Goal: Find specific page/section: Find specific page/section

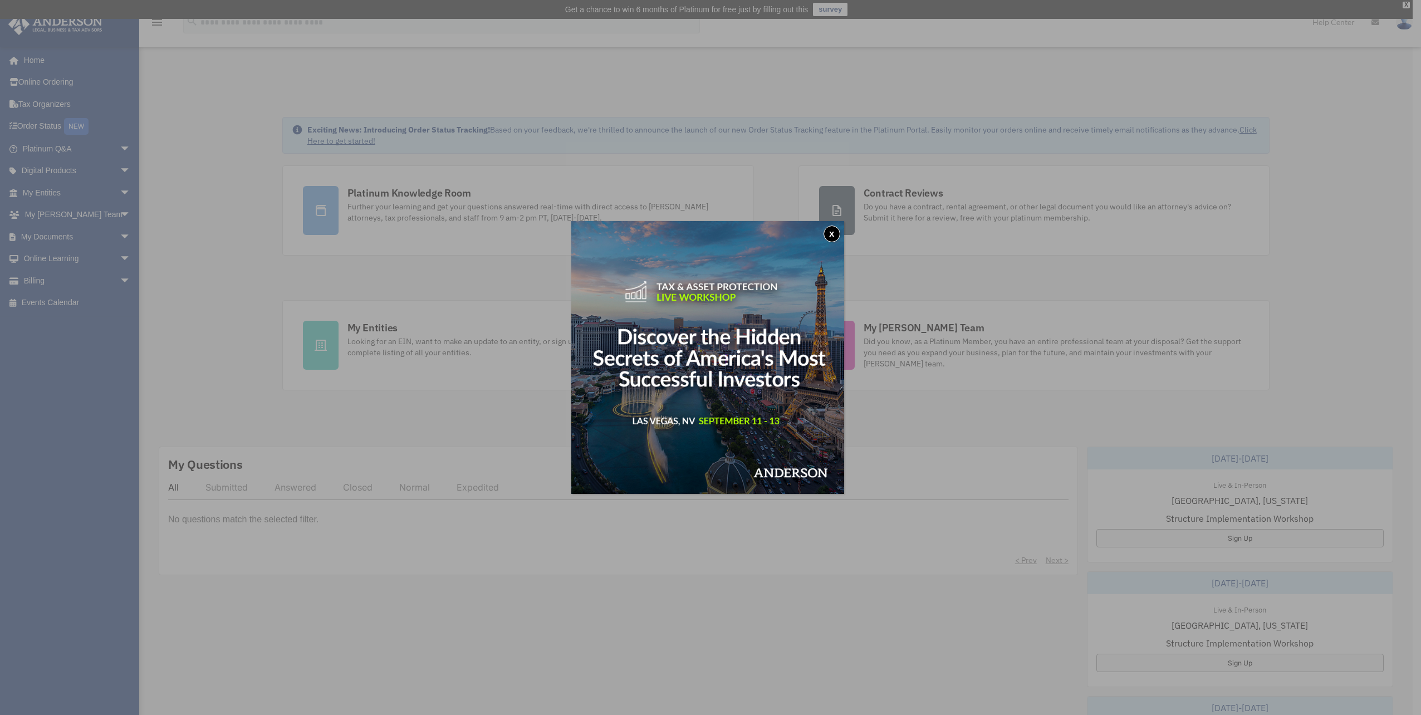
click at [837, 231] on button "x" at bounding box center [831, 233] width 17 height 17
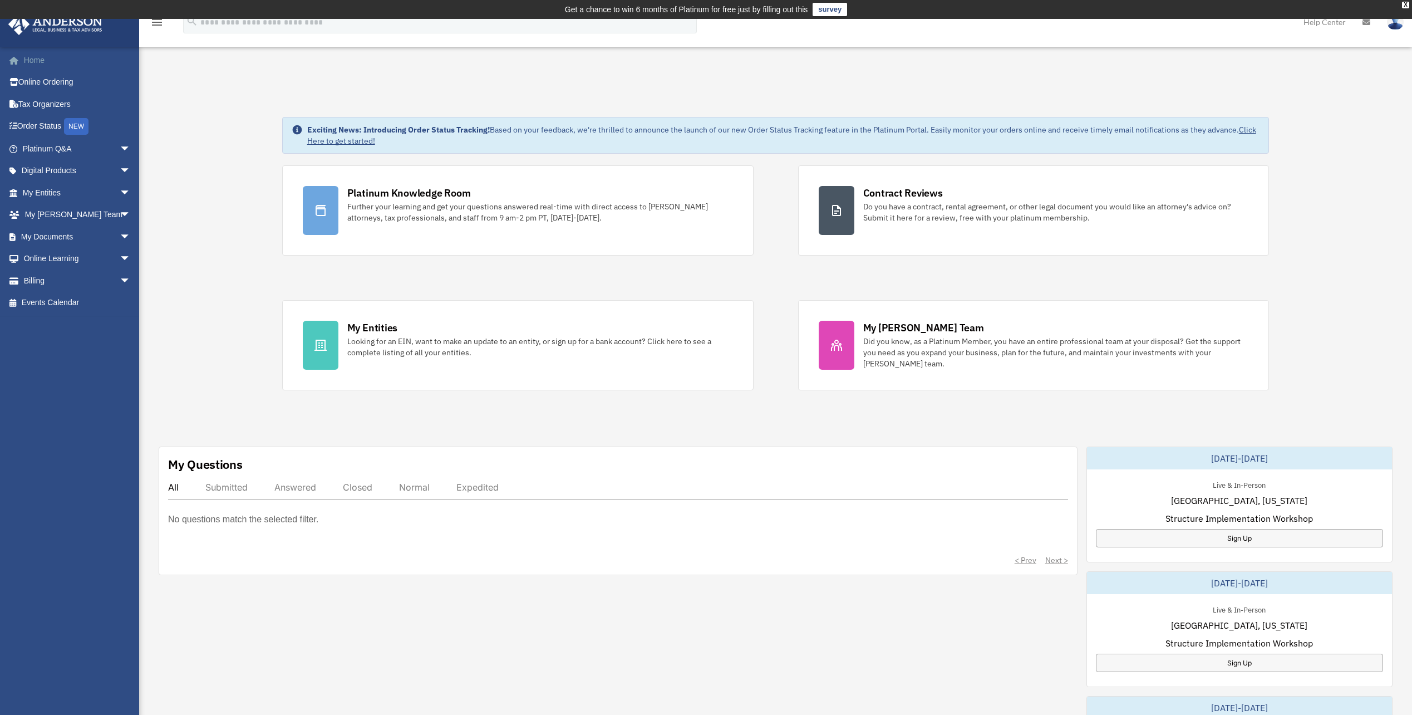
click at [38, 63] on link "Home" at bounding box center [78, 60] width 140 height 22
click at [58, 192] on link "My Entities arrow_drop_down" at bounding box center [78, 192] width 140 height 22
click at [120, 190] on span "arrow_drop_down" at bounding box center [131, 192] width 22 height 23
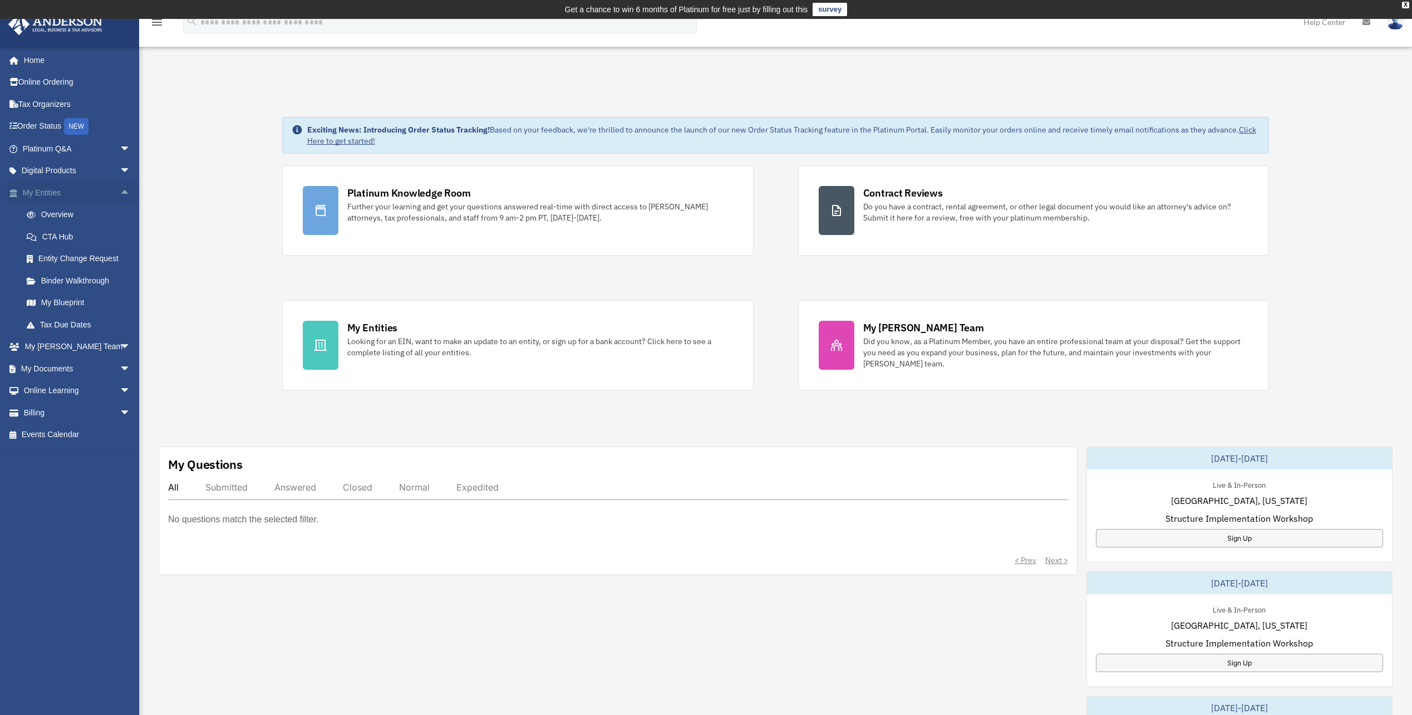
click at [120, 190] on span "arrow_drop_up" at bounding box center [131, 192] width 22 height 23
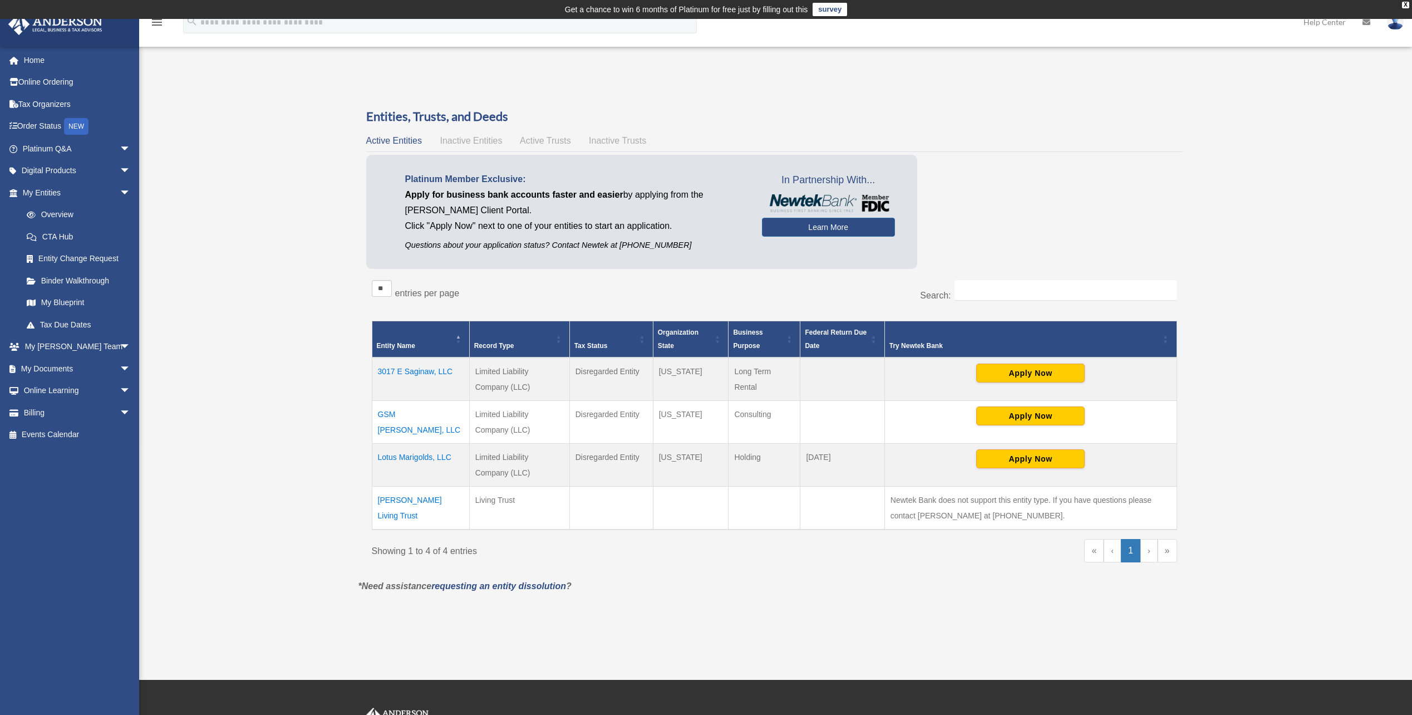
click at [428, 414] on td "GSM [PERSON_NAME], LLC" at bounding box center [420, 422] width 97 height 43
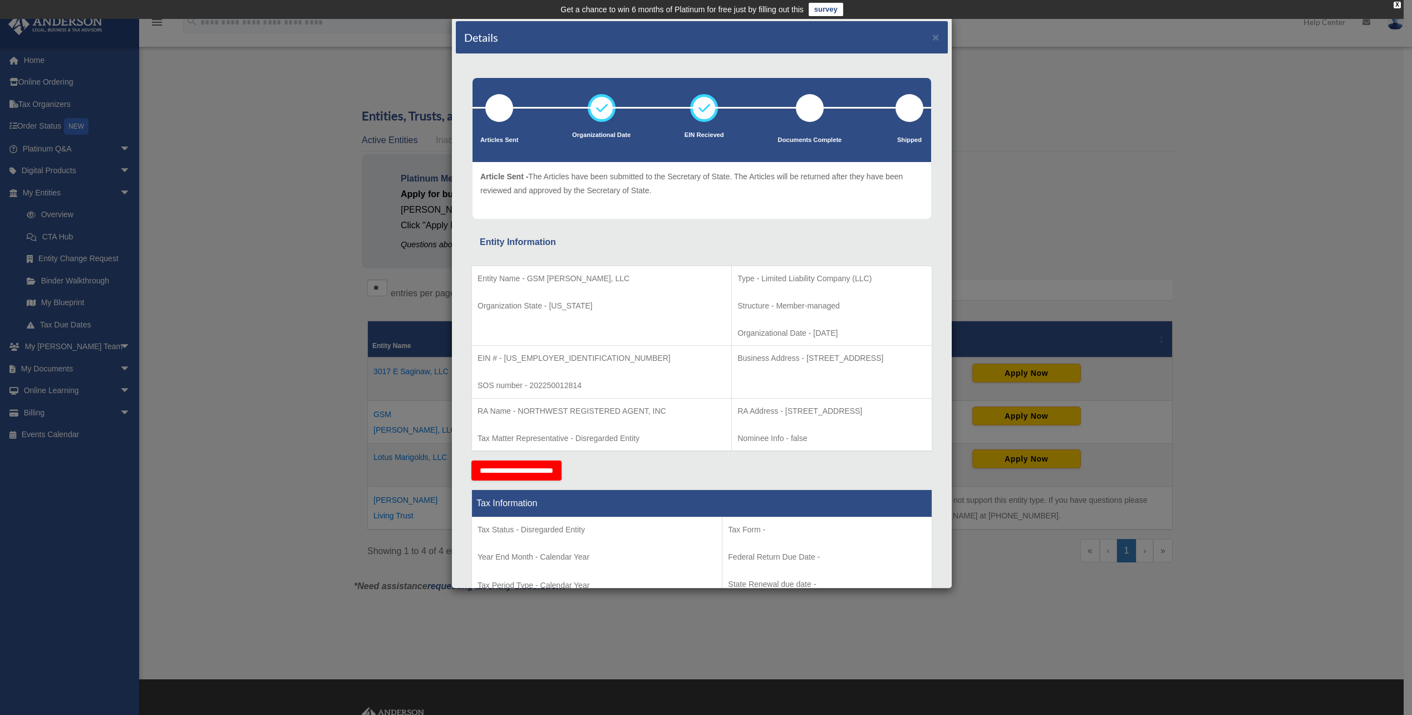
click at [268, 356] on div "Details × Articles Sent Organizational Date" at bounding box center [706, 357] width 1412 height 715
